Goal: Find specific fact: Find specific page/section

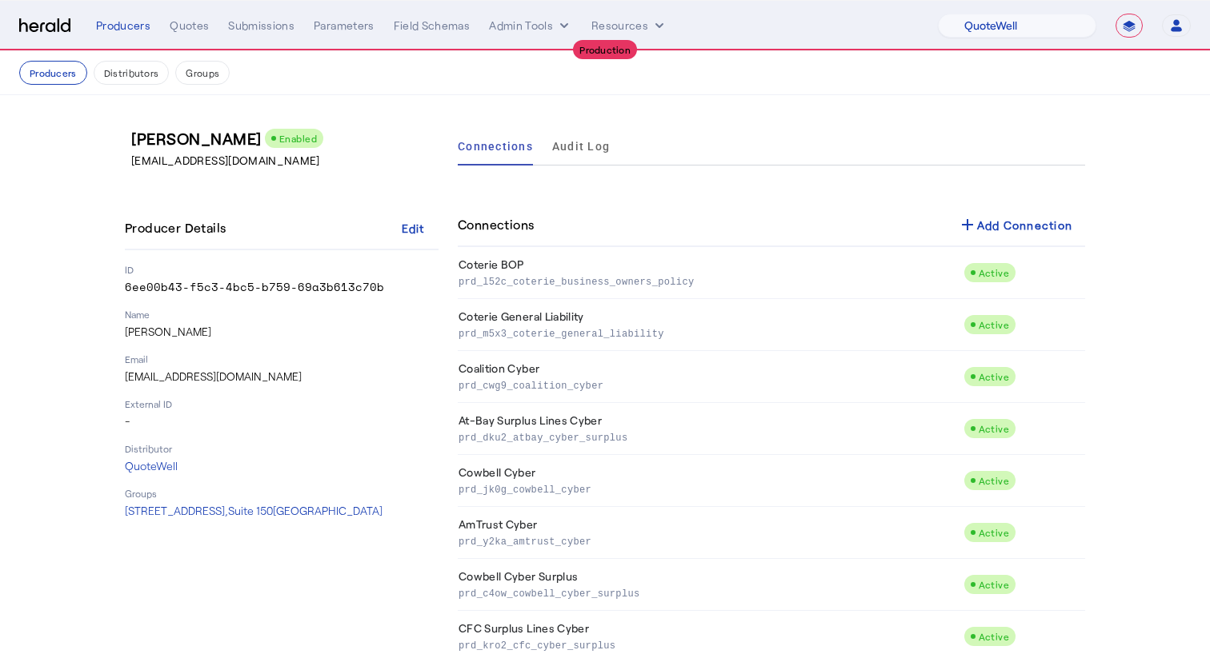
select select "pfm_d7yf_quotewell"
select select "**********"
drag, startPoint x: 256, startPoint y: 367, endPoint x: 265, endPoint y: 376, distance: 12.4
click at [256, 367] on div "Email [EMAIL_ADDRESS][DOMAIN_NAME]" at bounding box center [282, 369] width 314 height 32
drag, startPoint x: 265, startPoint y: 376, endPoint x: 81, endPoint y: 382, distance: 184.1
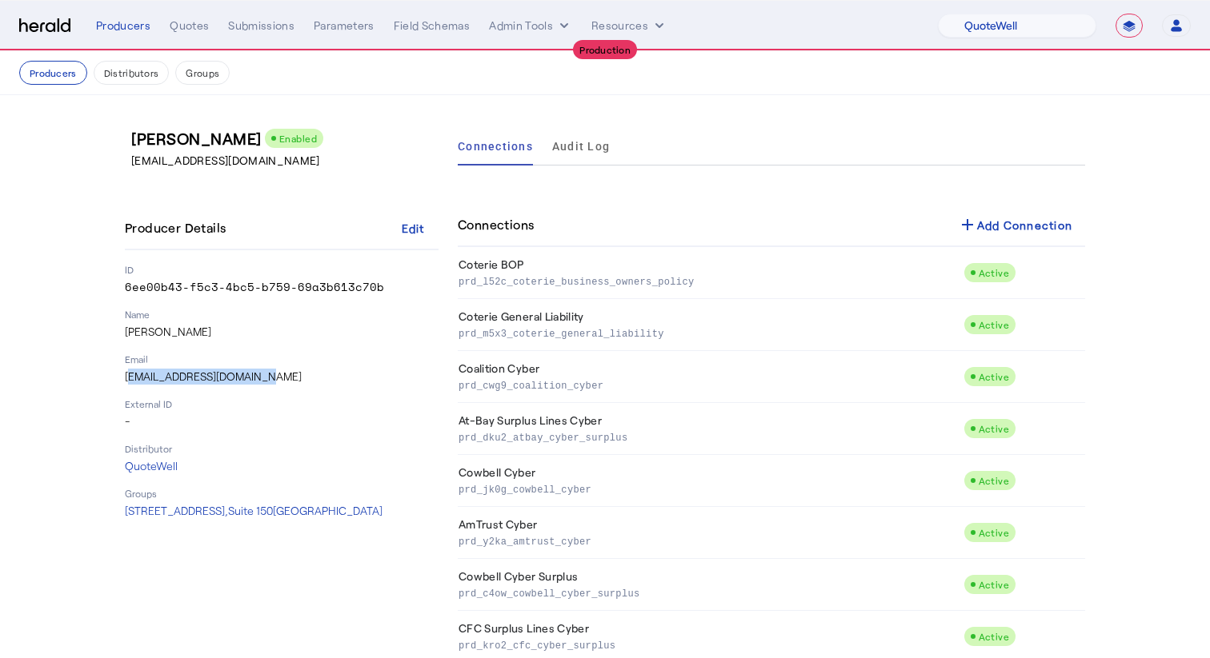
click at [83, 382] on section "[PERSON_NAME] Enabled [EMAIL_ADDRESS][DOMAIN_NAME] Producer Details Edit ID 6ee…" at bounding box center [605, 421] width 1210 height 652
copy p "[EMAIL_ADDRESS][DOMAIN_NAME]"
drag, startPoint x: 296, startPoint y: 371, endPoint x: 248, endPoint y: 389, distance: 51.1
click at [296, 371] on p "[EMAIL_ADDRESS][DOMAIN_NAME]" at bounding box center [282, 377] width 314 height 16
click at [158, 468] on p "QuoteWell" at bounding box center [282, 466] width 314 height 16
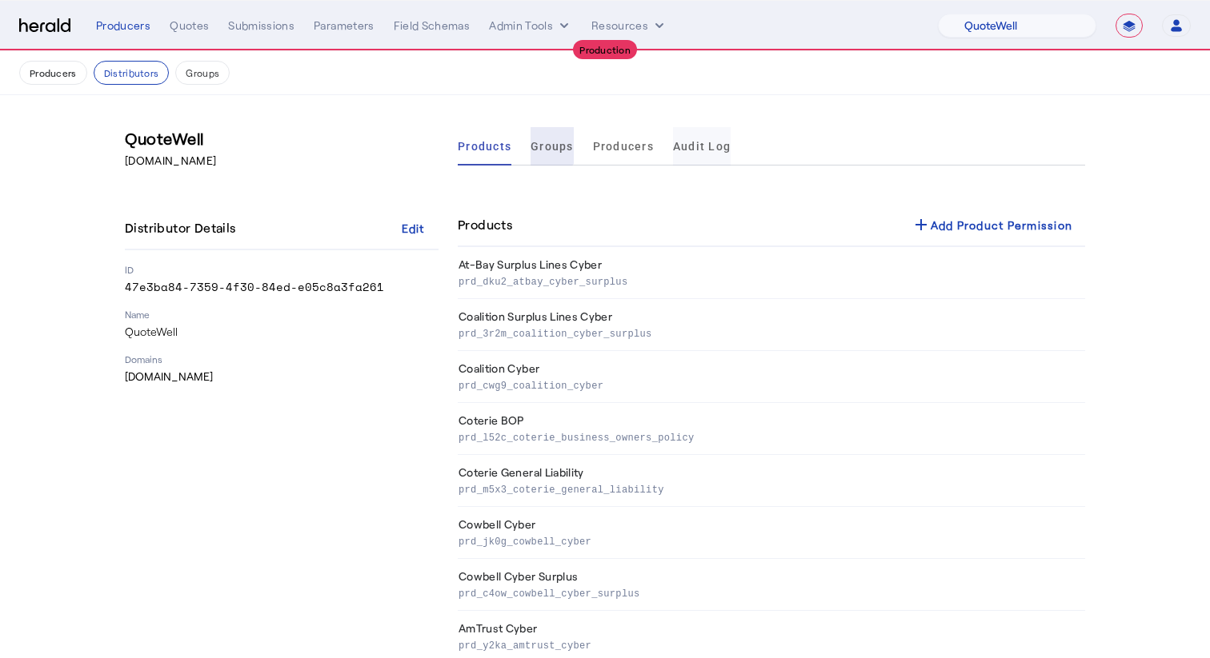
click at [675, 147] on span "Audit Log" at bounding box center [702, 146] width 58 height 11
click at [706, 146] on span "Audit Log" at bounding box center [702, 146] width 58 height 11
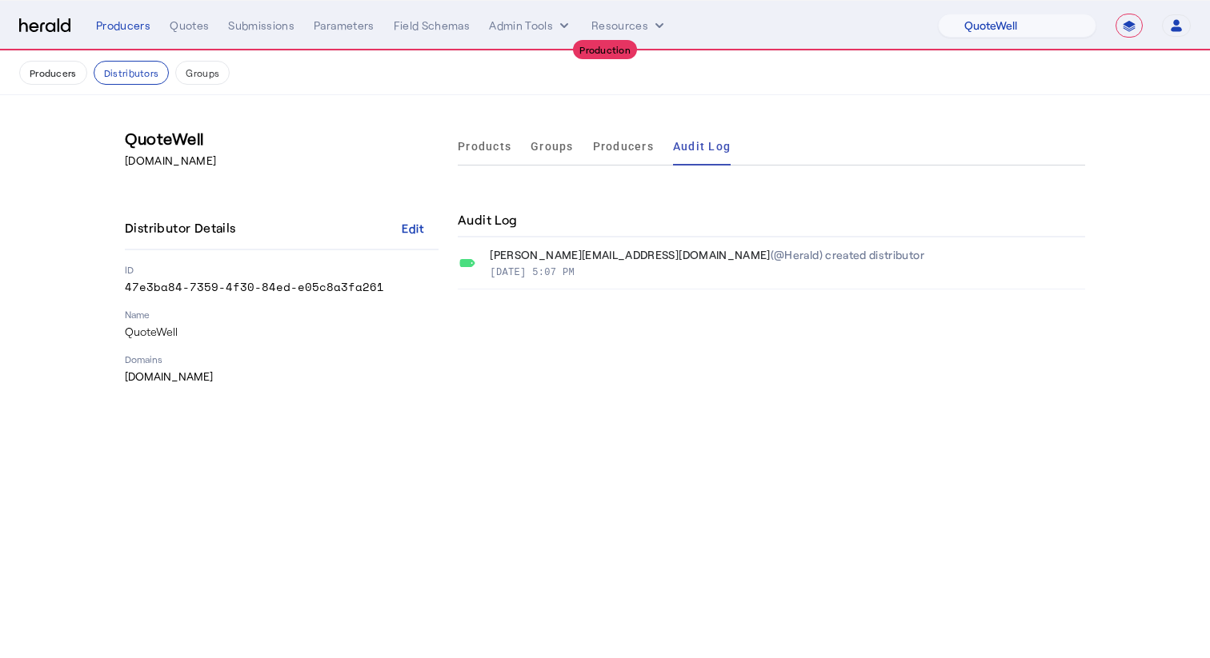
click at [452, 149] on div "QuoteWell [DOMAIN_NAME] Distributor Details Edit ID 47e3ba84-7359-4f30-84ed-e05…" at bounding box center [605, 256] width 960 height 258
drag, startPoint x: 454, startPoint y: 142, endPoint x: 488, endPoint y: 154, distance: 35.7
click at [454, 142] on div "QuoteWell [DOMAIN_NAME] Distributor Details Edit ID 47e3ba84-7359-4f30-84ed-e05…" at bounding box center [605, 256] width 960 height 258
click at [492, 154] on span "Products" at bounding box center [485, 146] width 54 height 38
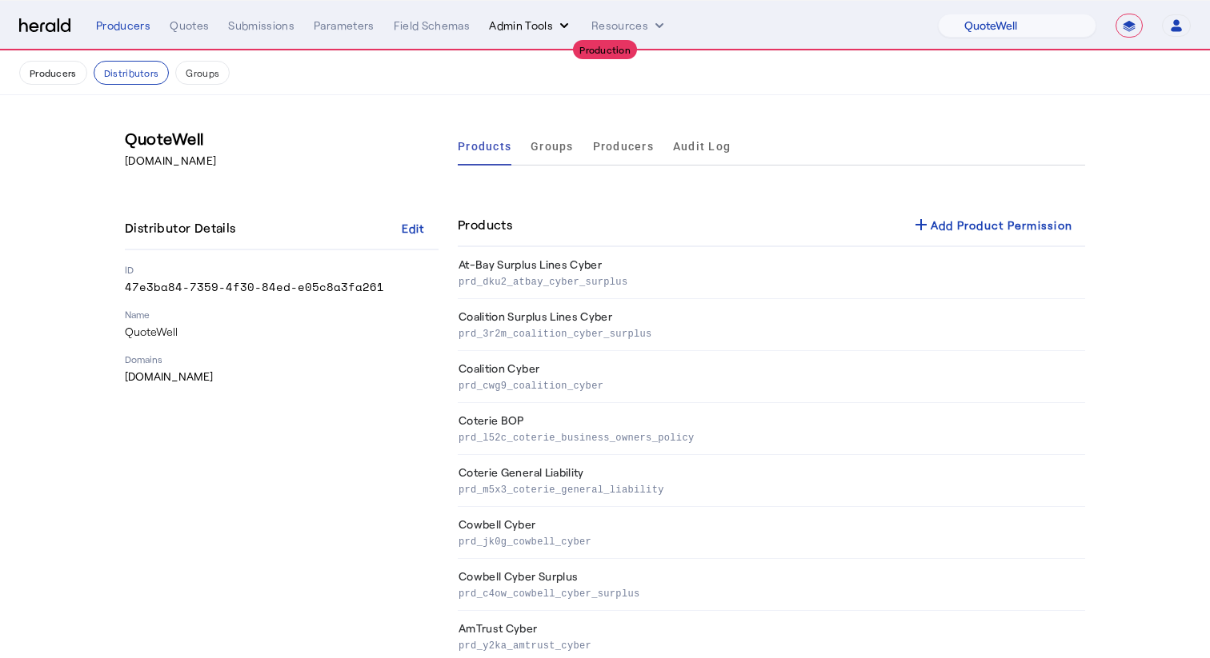
click at [549, 22] on button "Admin Tools" at bounding box center [530, 26] width 83 height 16
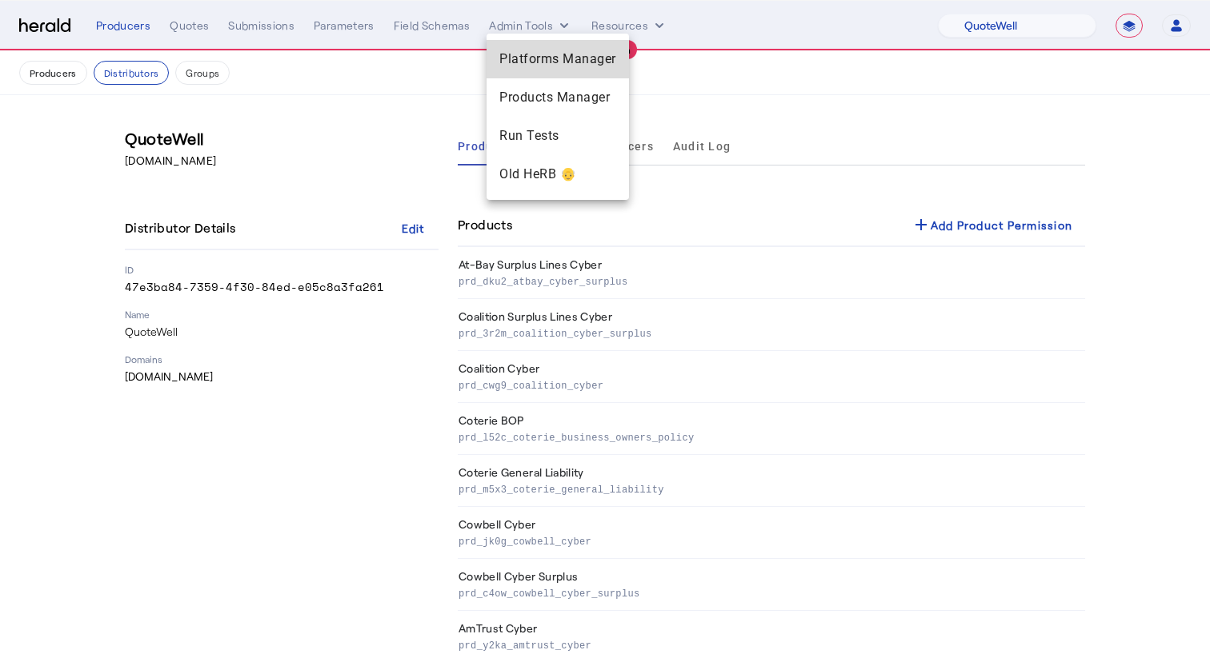
click at [556, 62] on span "Platforms Manager" at bounding box center [557, 59] width 117 height 19
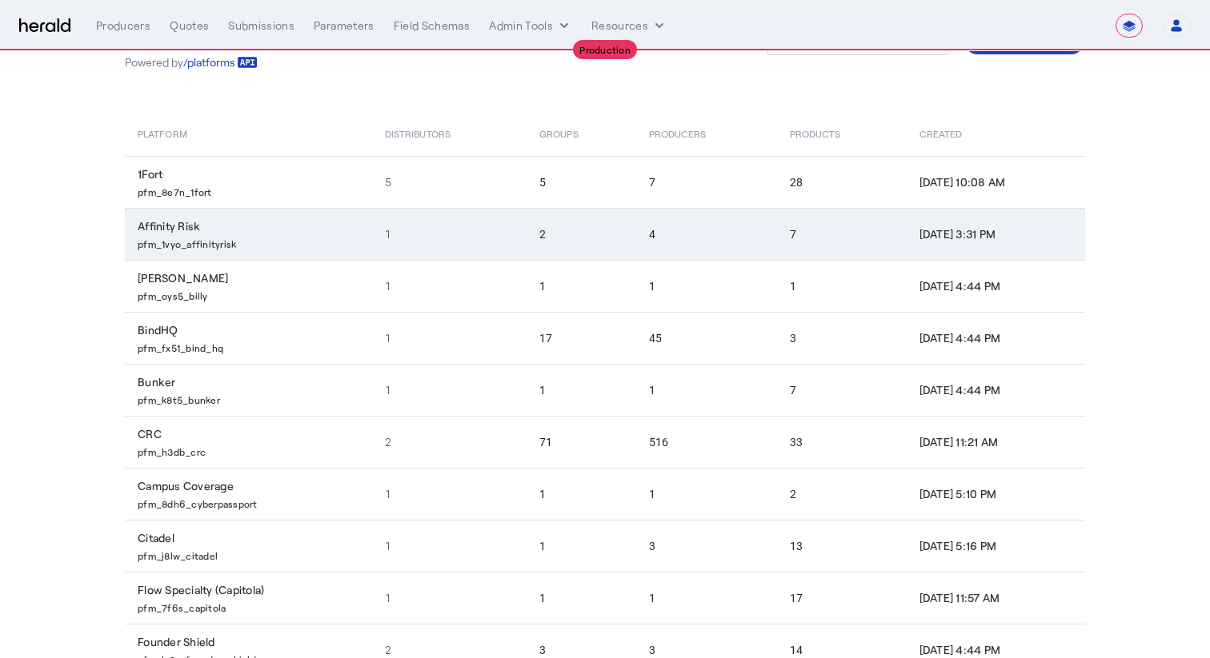
scroll to position [166, 0]
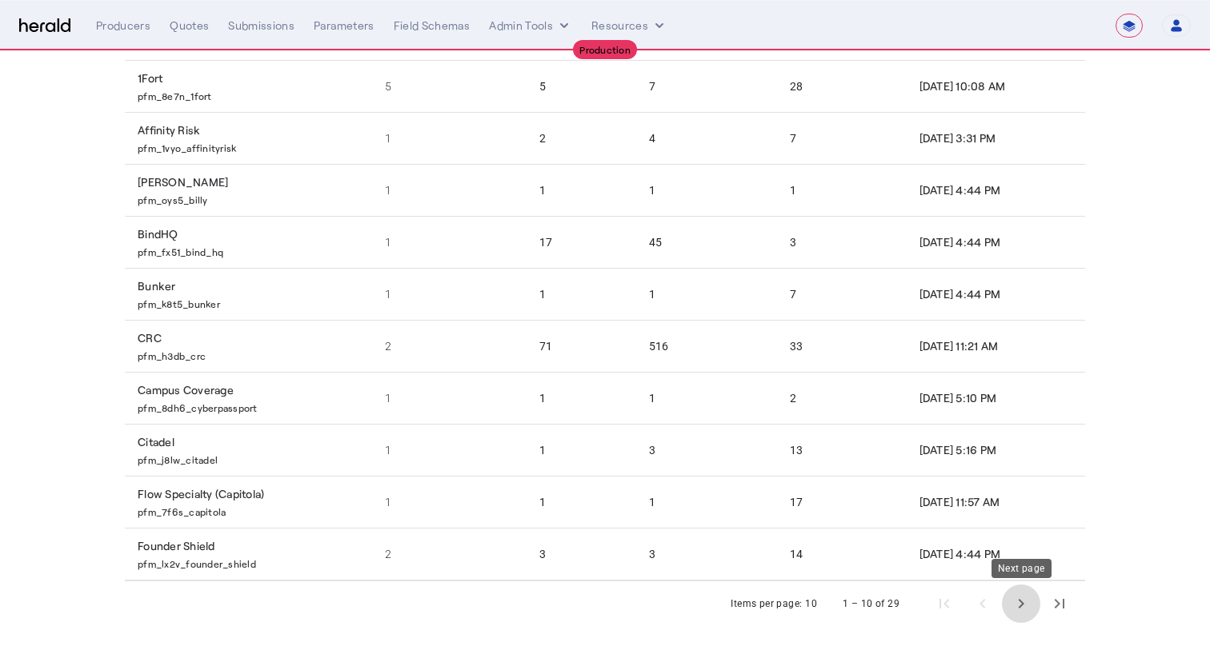
click at [1022, 603] on span "Next page" at bounding box center [1021, 604] width 38 height 38
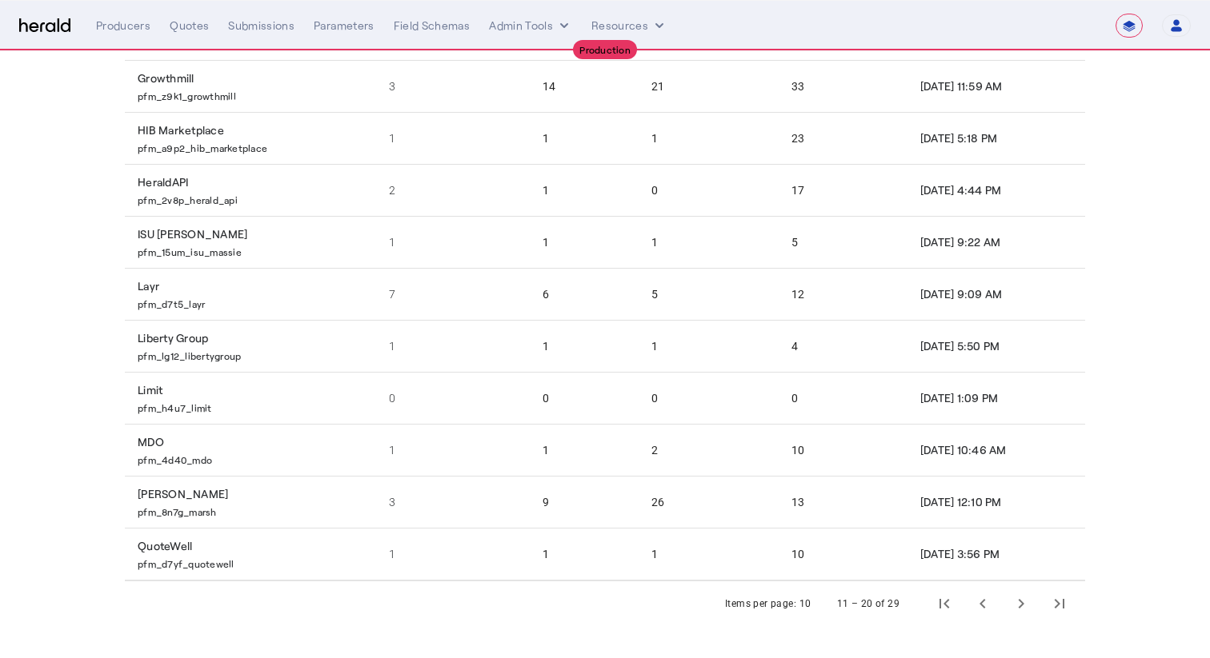
drag, startPoint x: 1022, startPoint y: 603, endPoint x: 476, endPoint y: 590, distance: 545.7
click at [480, 587] on div "Items per page: 10 11 – 20 of 29" at bounding box center [605, 604] width 960 height 45
click at [490, 545] on td "1" at bounding box center [453, 554] width 154 height 53
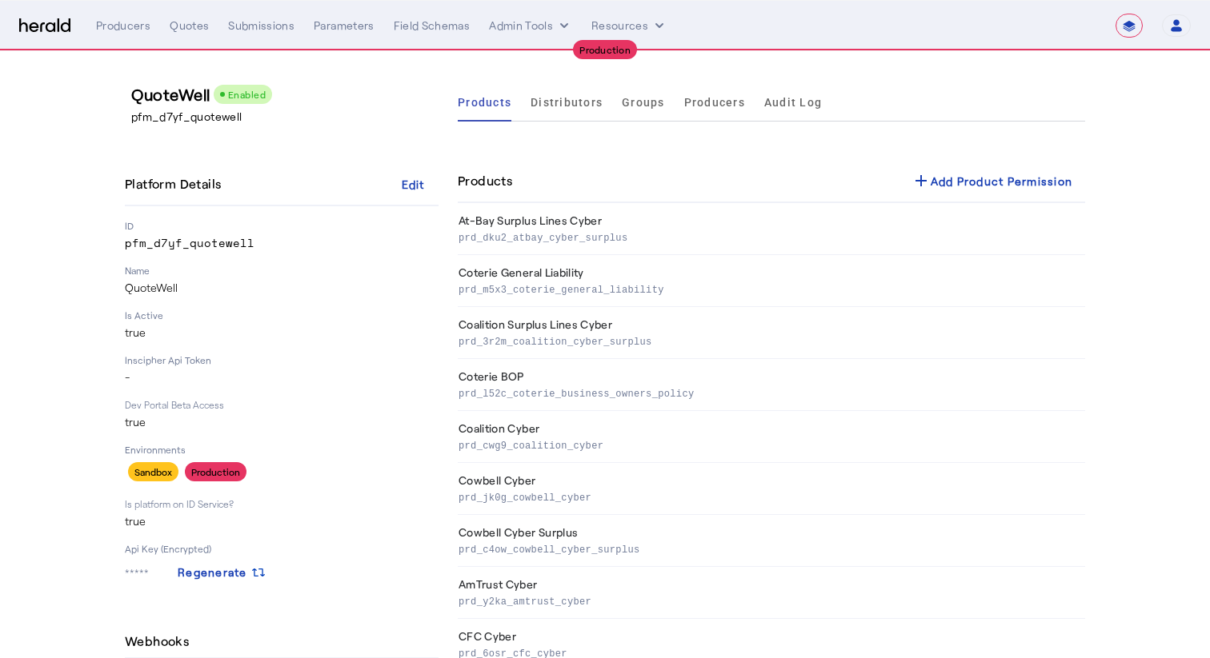
scroll to position [12, 0]
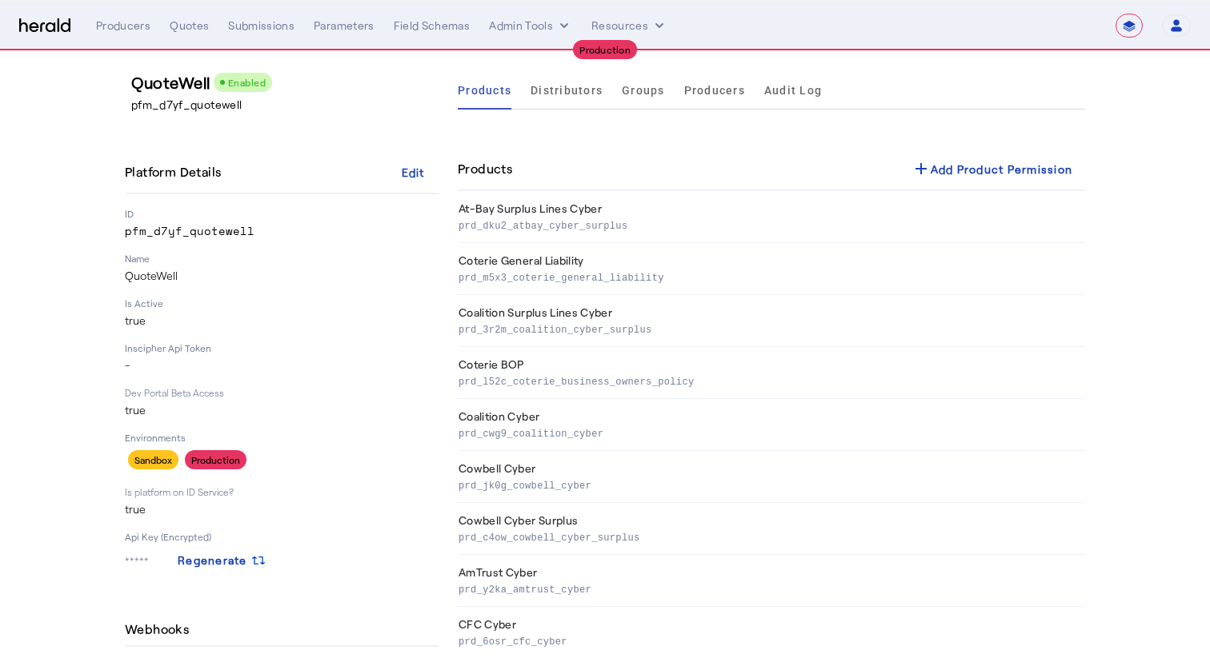
click at [138, 561] on p "***** Regenerate" at bounding box center [282, 560] width 314 height 29
click at [131, 559] on p "***** Regenerate" at bounding box center [282, 560] width 314 height 29
click at [787, 94] on span "Audit Log" at bounding box center [793, 90] width 58 height 11
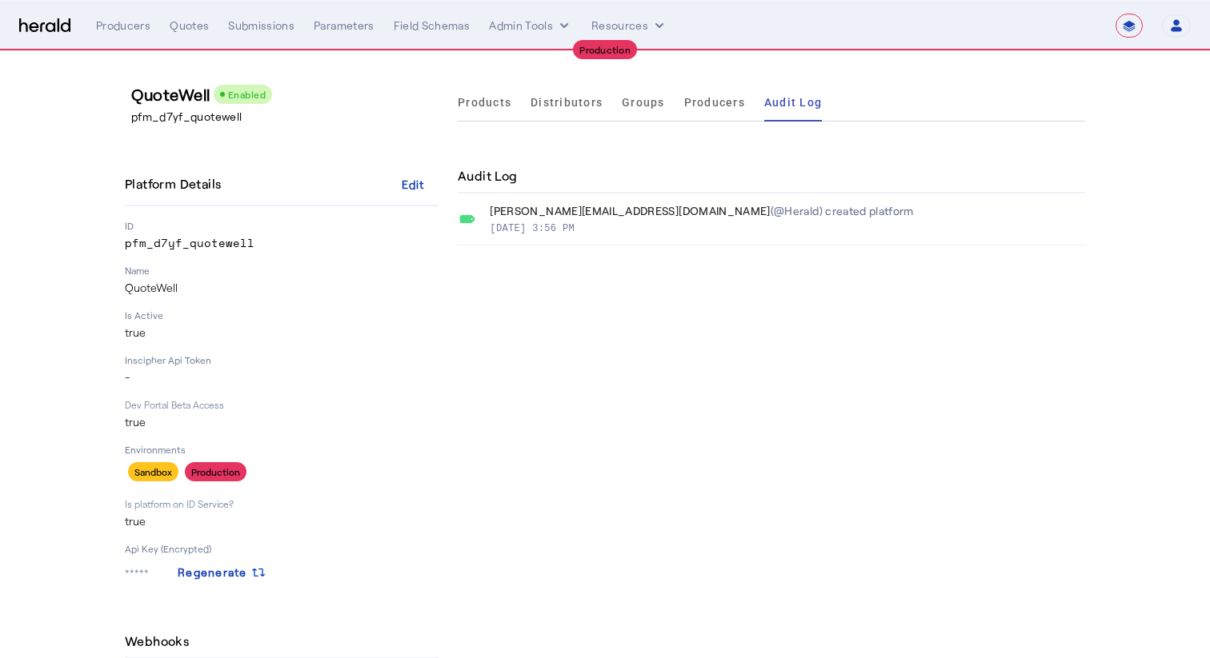
drag, startPoint x: 114, startPoint y: 568, endPoint x: 139, endPoint y: 566, distance: 25.6
click at [114, 568] on div "QuoteWell Enabled pfm_d7yf_quotewell Platform Details Edit ID pfm_d7yf_quotewel…" at bounding box center [605, 398] width 1024 height 694
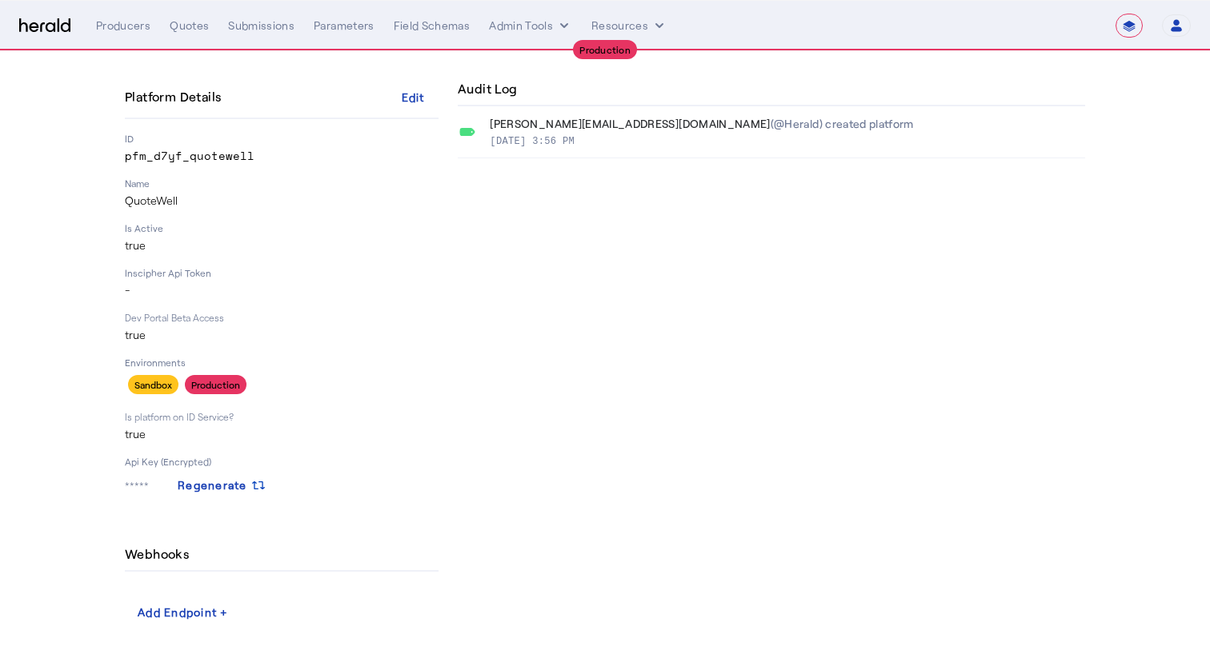
click at [198, 153] on p "pfm_d7yf_quotewell" at bounding box center [282, 156] width 314 height 16
copy p "pfm_d7yf_quotewell"
click at [194, 156] on p "pfm_d7yf_quotewell" at bounding box center [282, 156] width 314 height 16
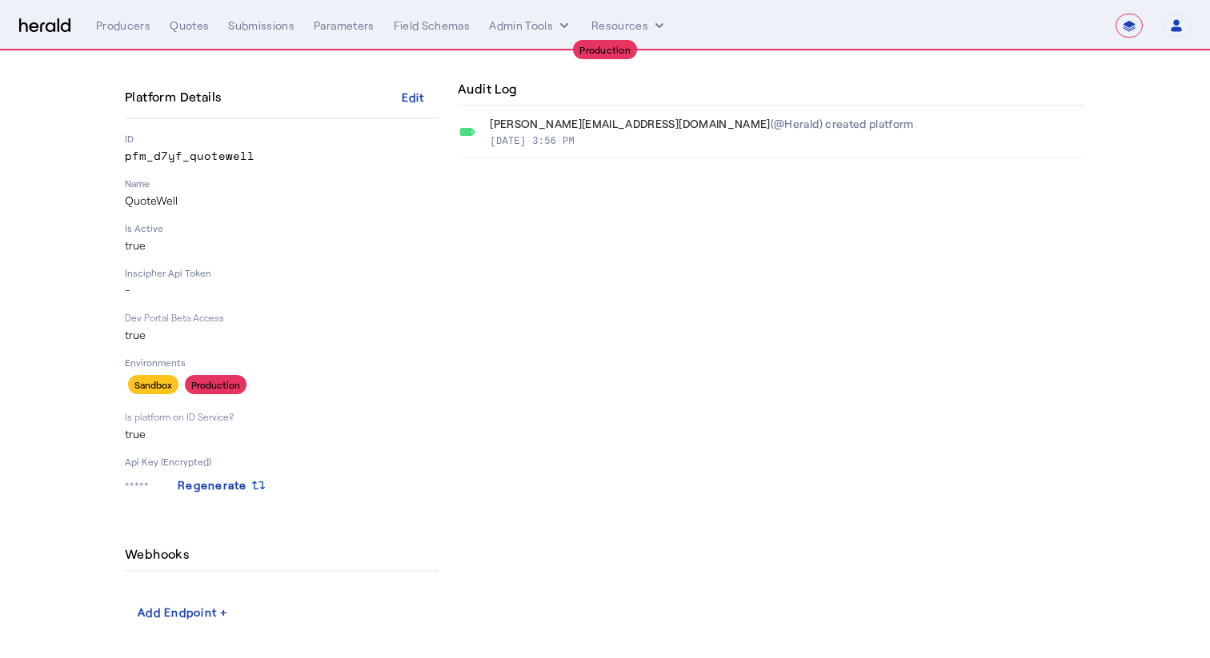
copy p "pfm_d7yf_quotewell"
